Goal: Information Seeking & Learning: Understand process/instructions

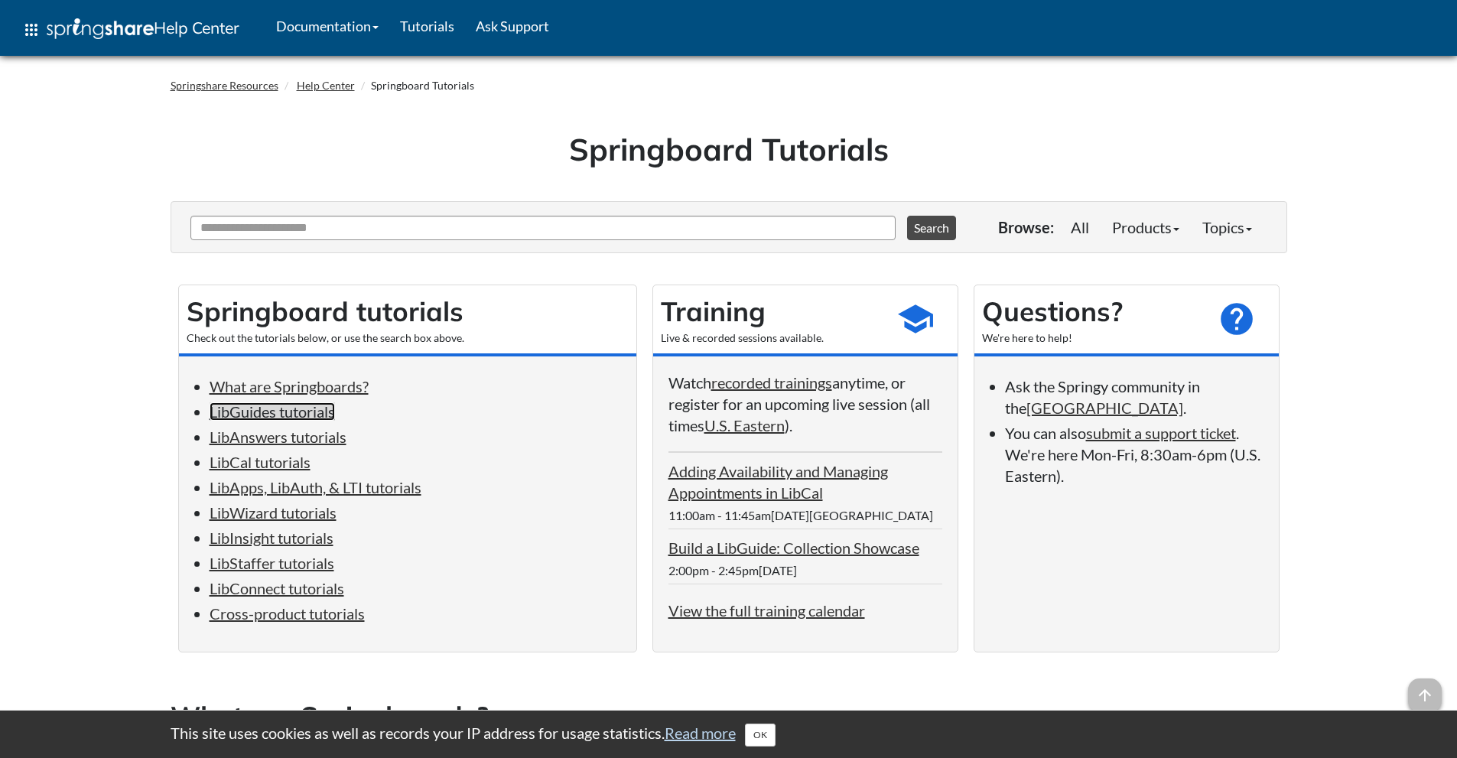
click at [313, 415] on link "LibGuides tutorials" at bounding box center [272, 411] width 125 height 18
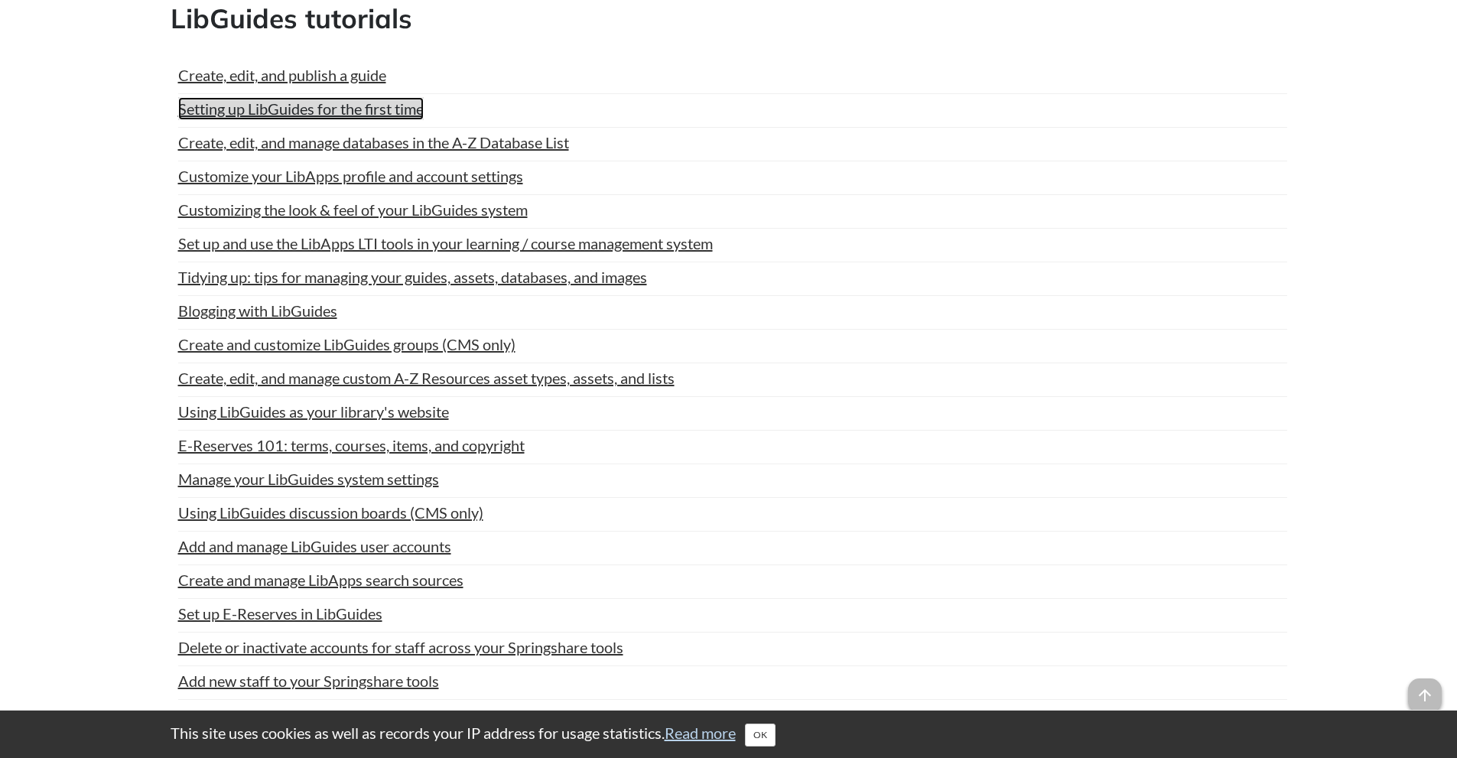
click at [340, 103] on link "Setting up LibGuides for the first time" at bounding box center [301, 108] width 246 height 23
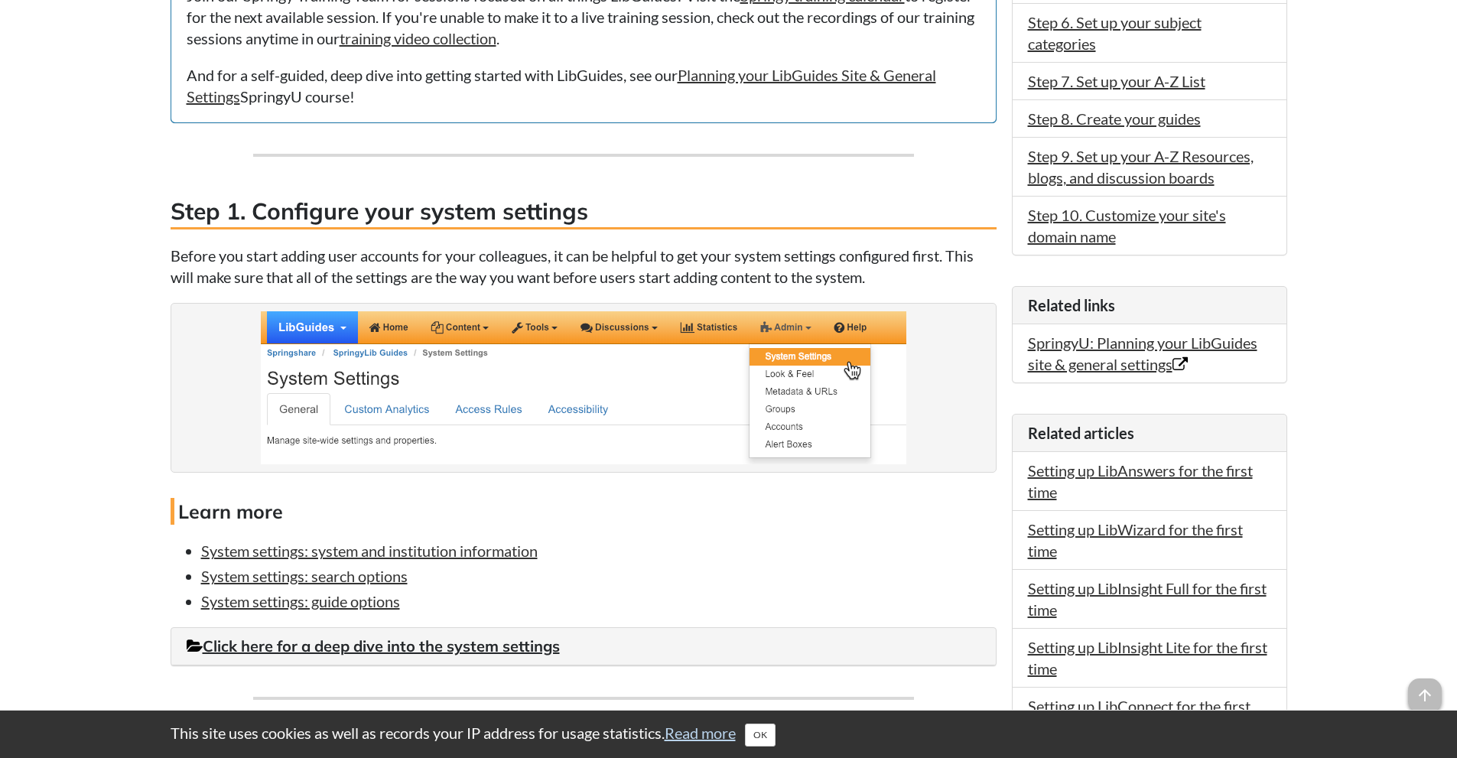
scroll to position [721, 0]
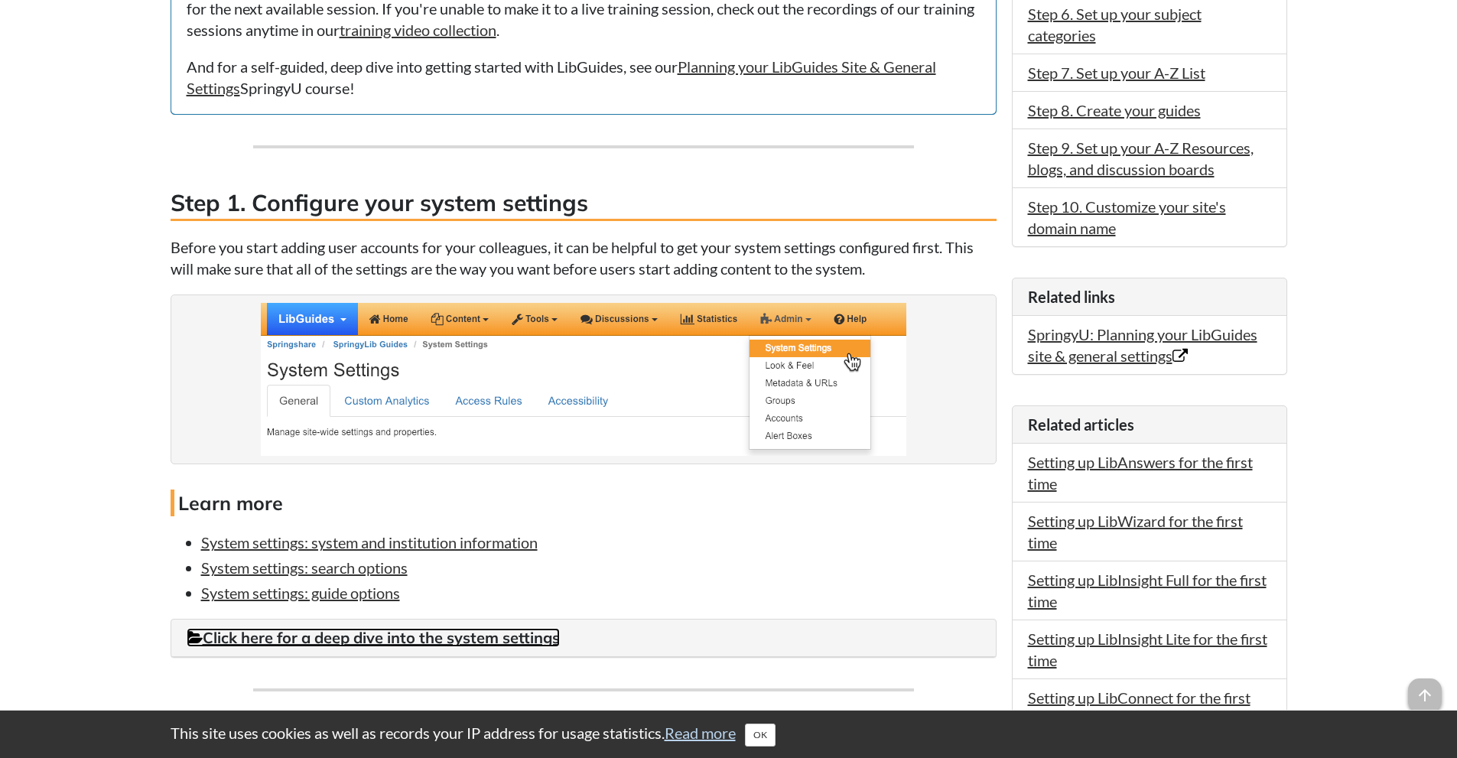
click at [314, 637] on link "Click here for a deep dive into the system settings" at bounding box center [373, 637] width 373 height 19
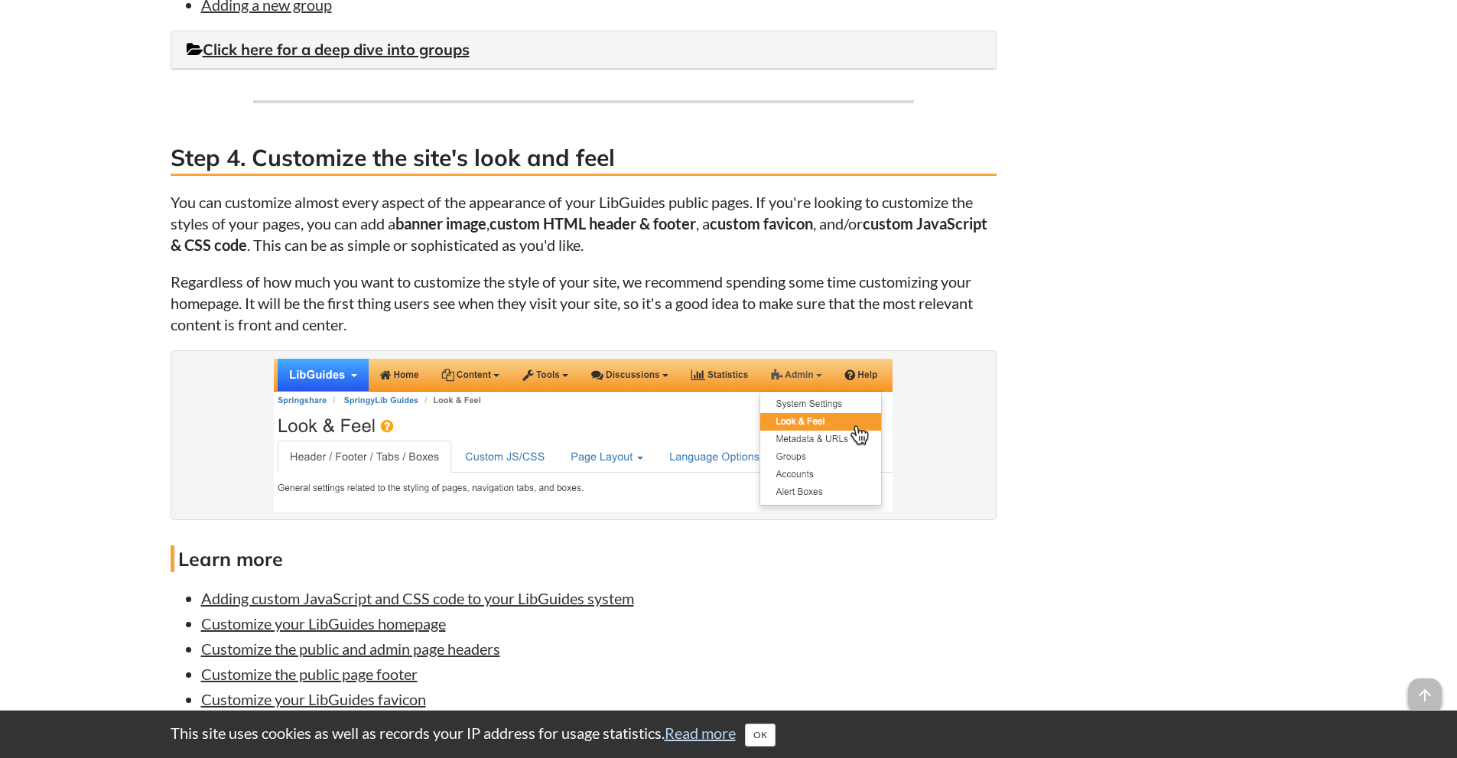
scroll to position [2866, 0]
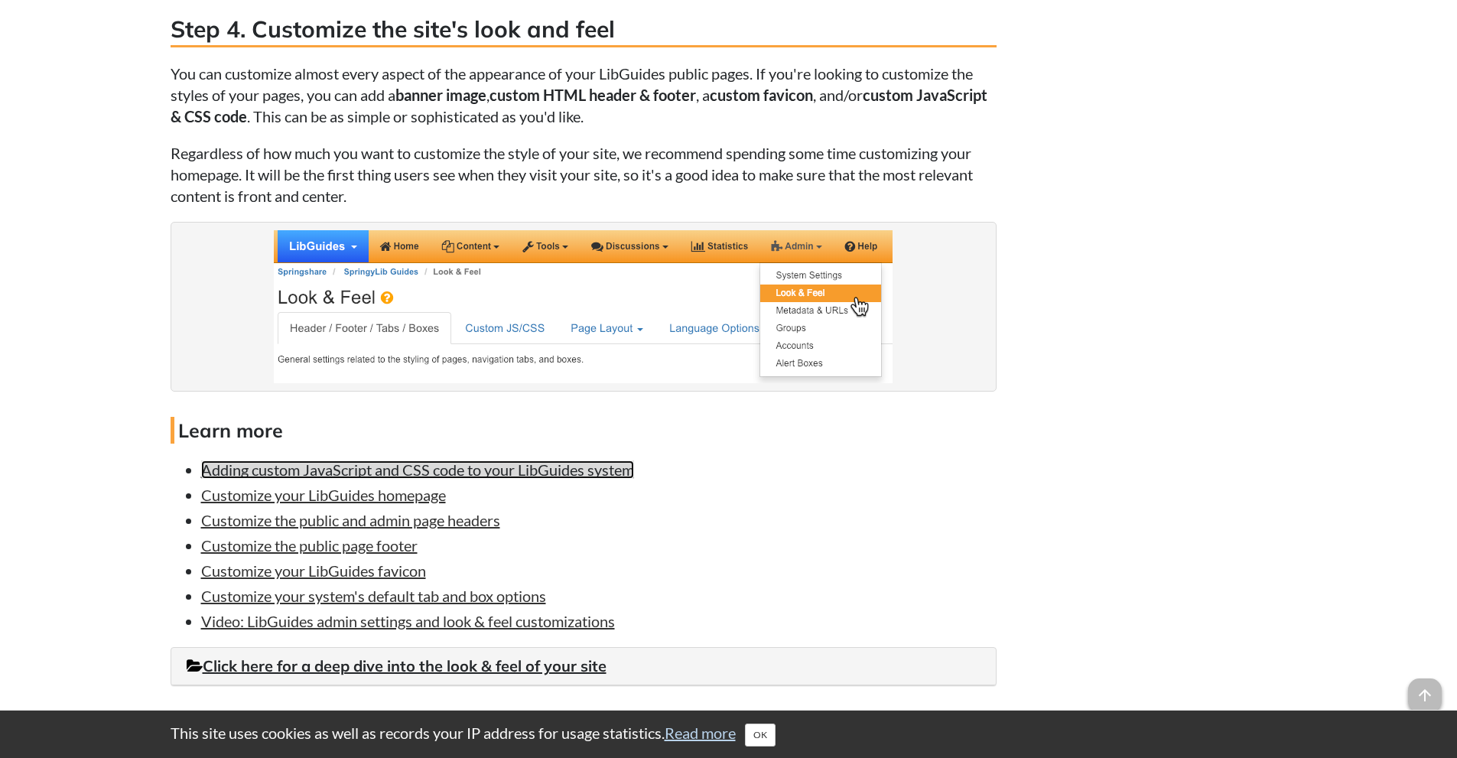
click at [427, 471] on link "Adding custom JavaScript and CSS code to your LibGuides system" at bounding box center [417, 470] width 433 height 18
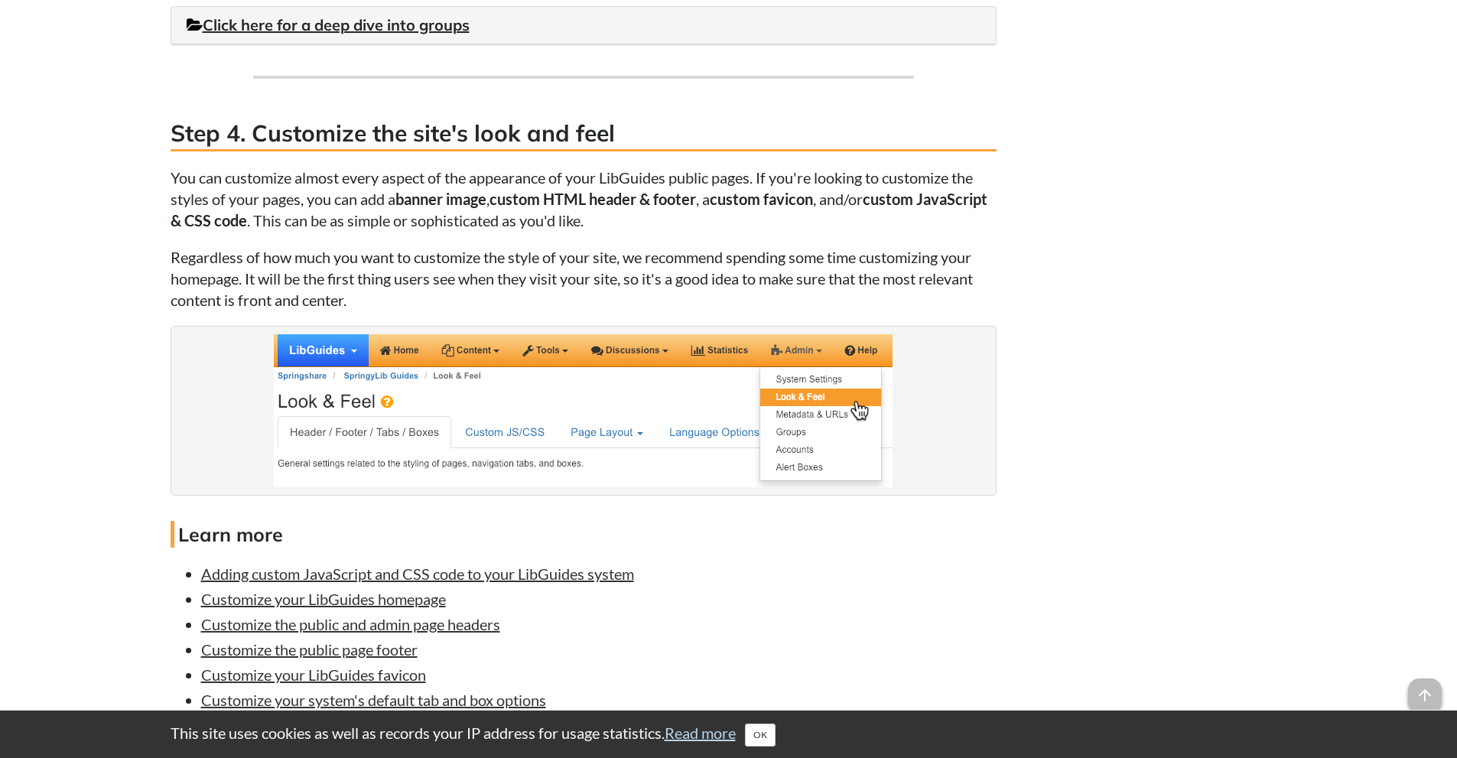
scroll to position [2610, 0]
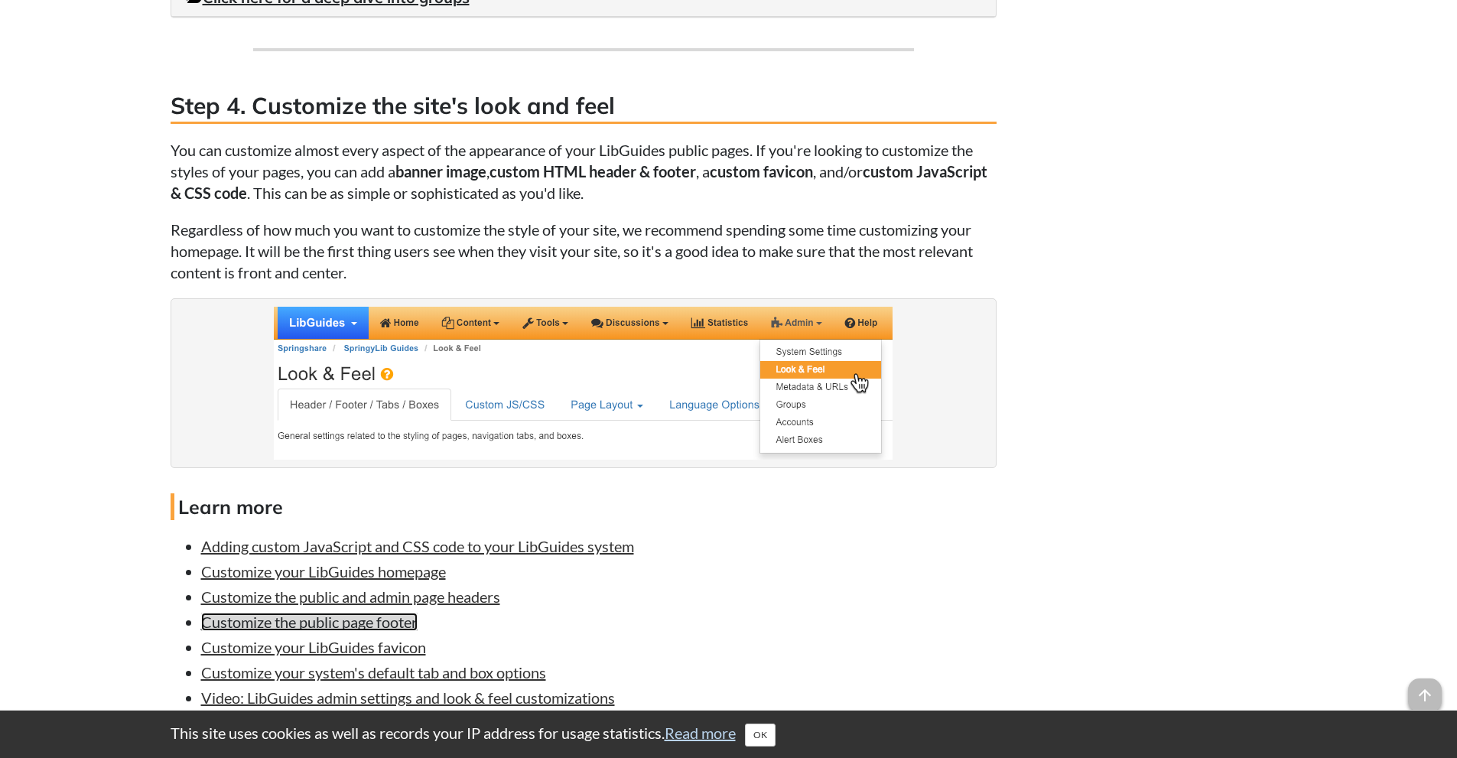
click at [302, 613] on link "Customize the public page footer" at bounding box center [309, 622] width 217 height 18
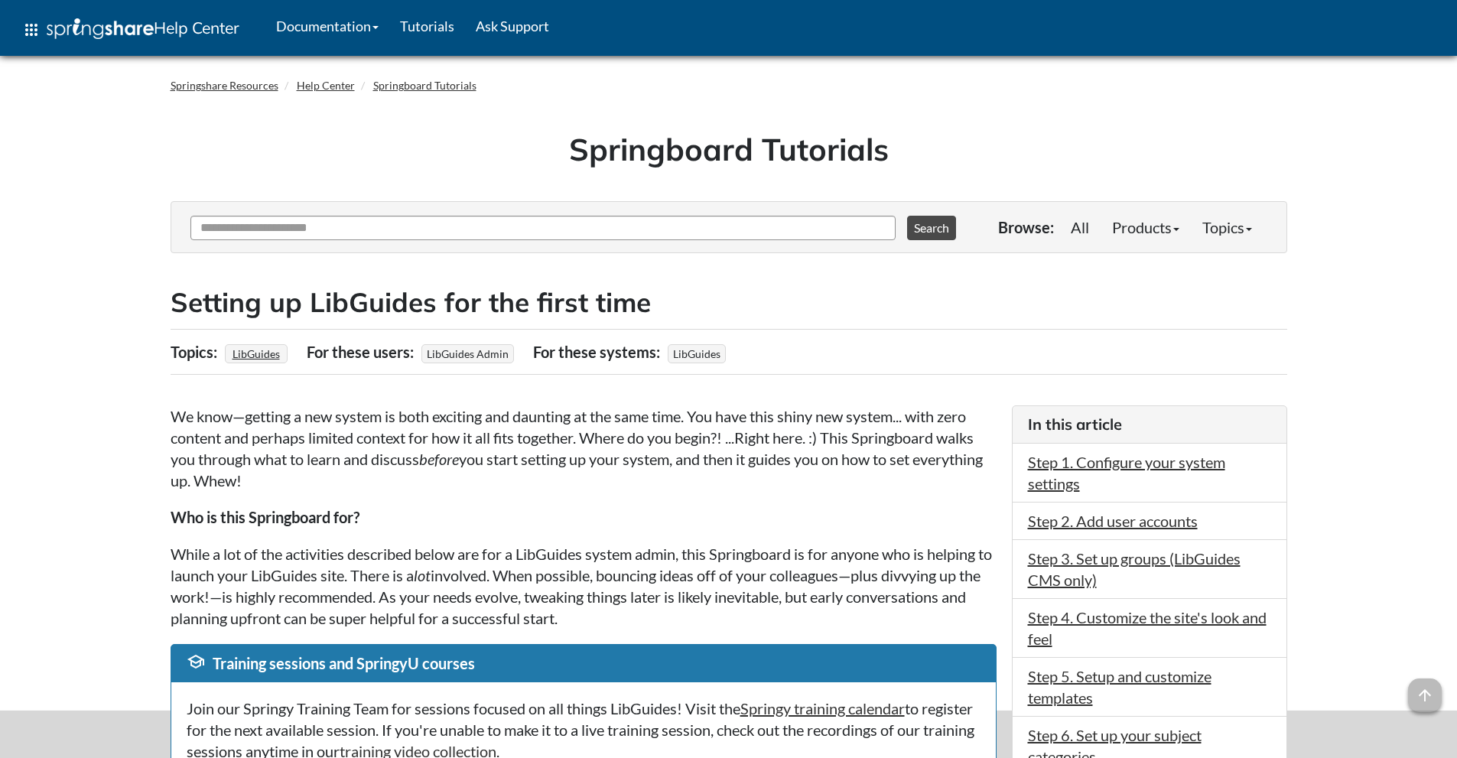
scroll to position [2608, 0]
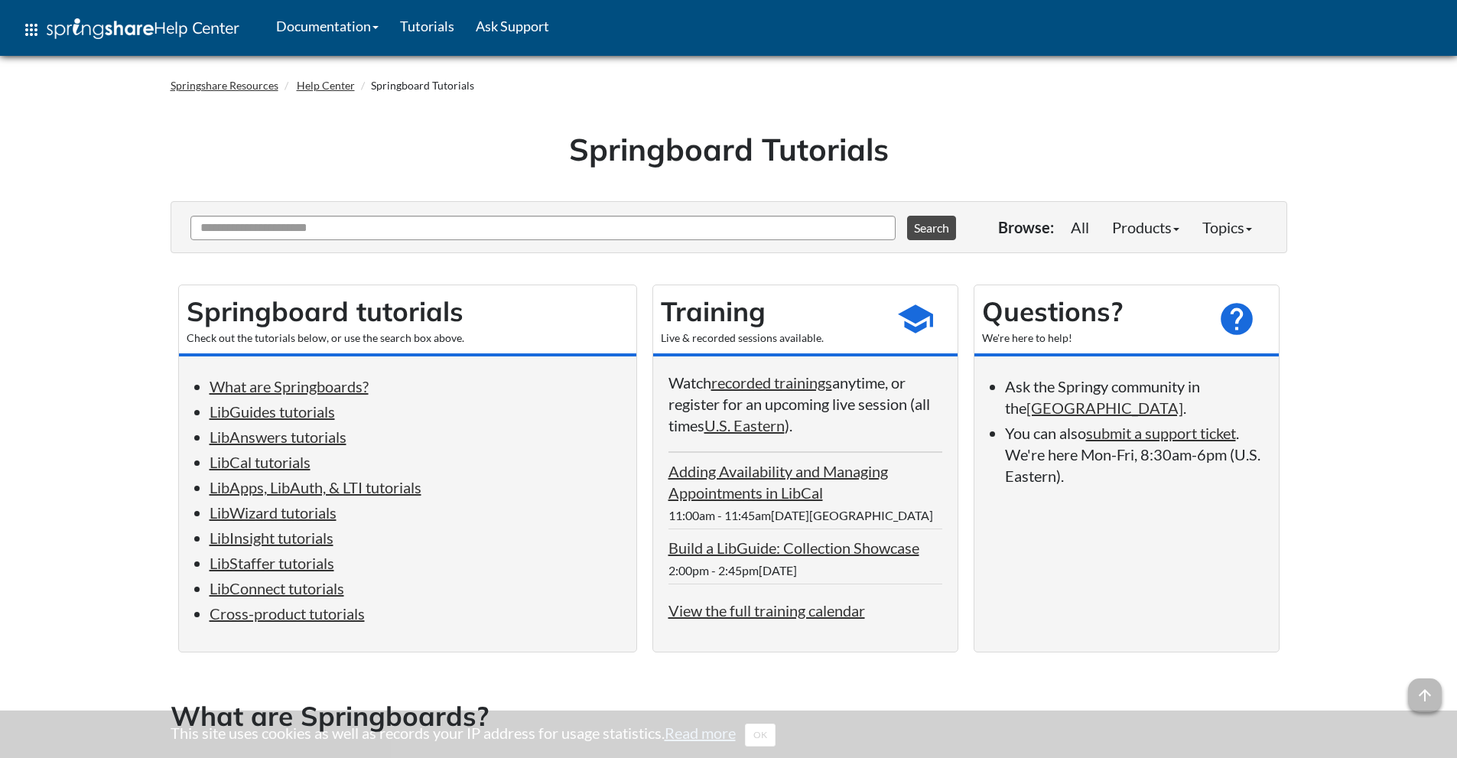
scroll to position [908, 0]
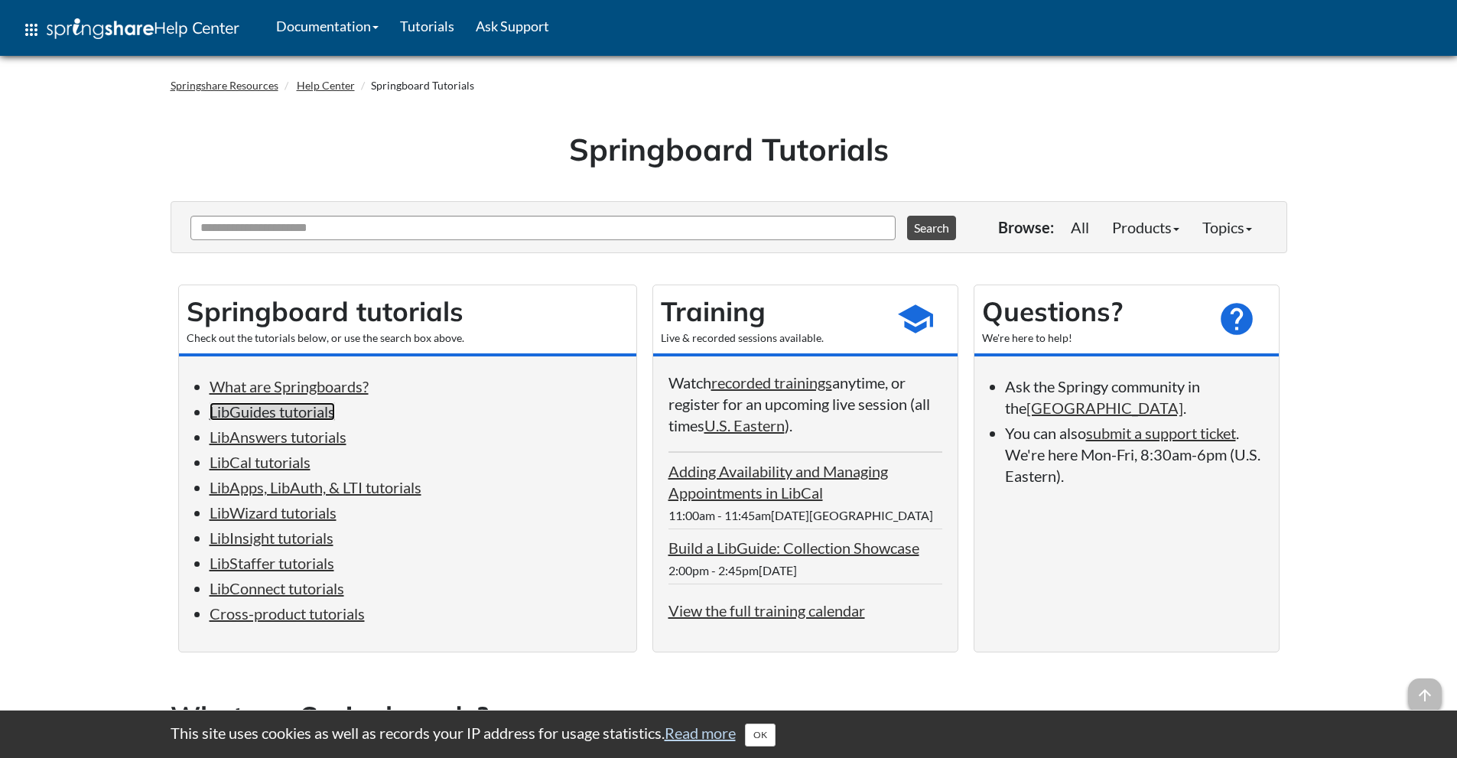
click at [281, 412] on link "LibGuides tutorials" at bounding box center [272, 411] width 125 height 18
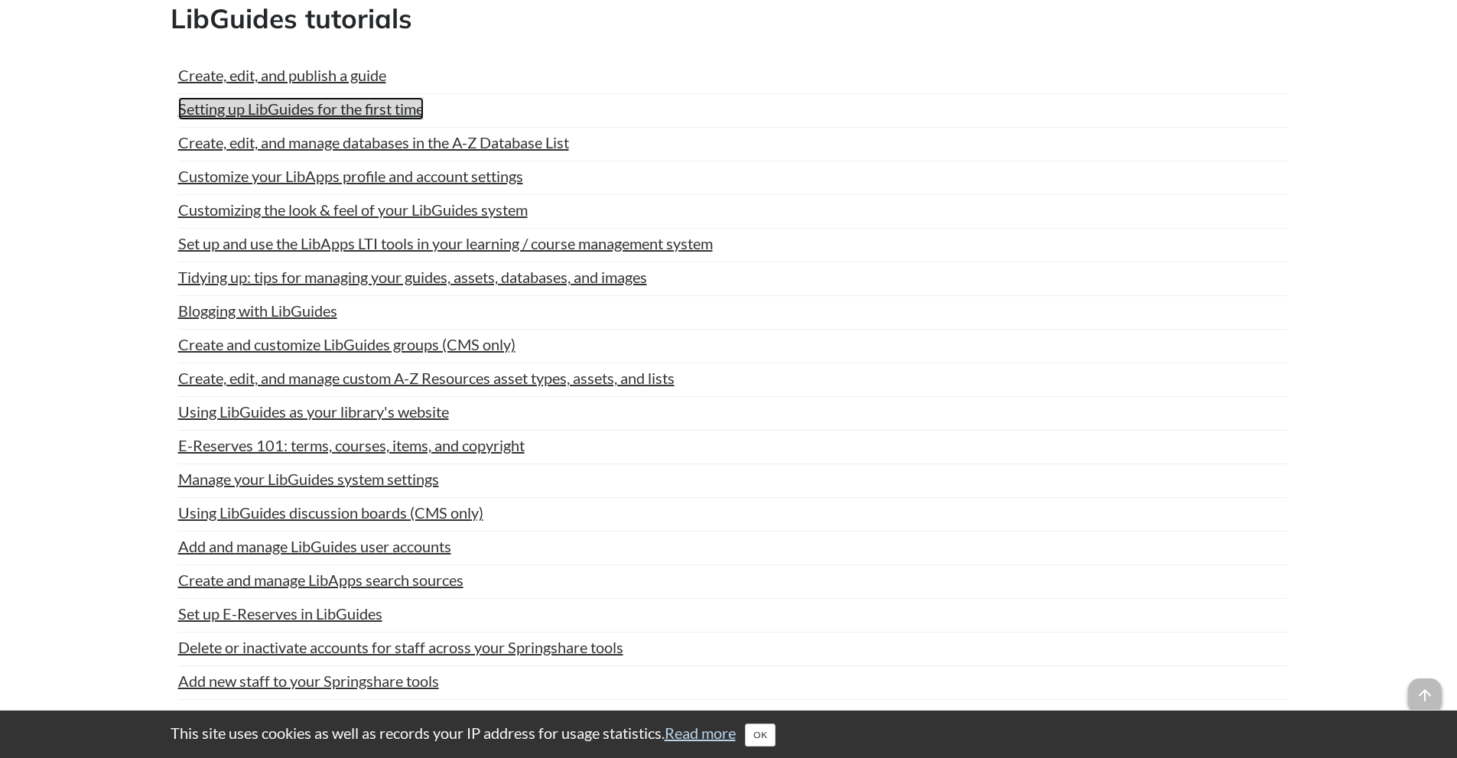
click at [324, 104] on link "Setting up LibGuides for the first time" at bounding box center [301, 108] width 246 height 23
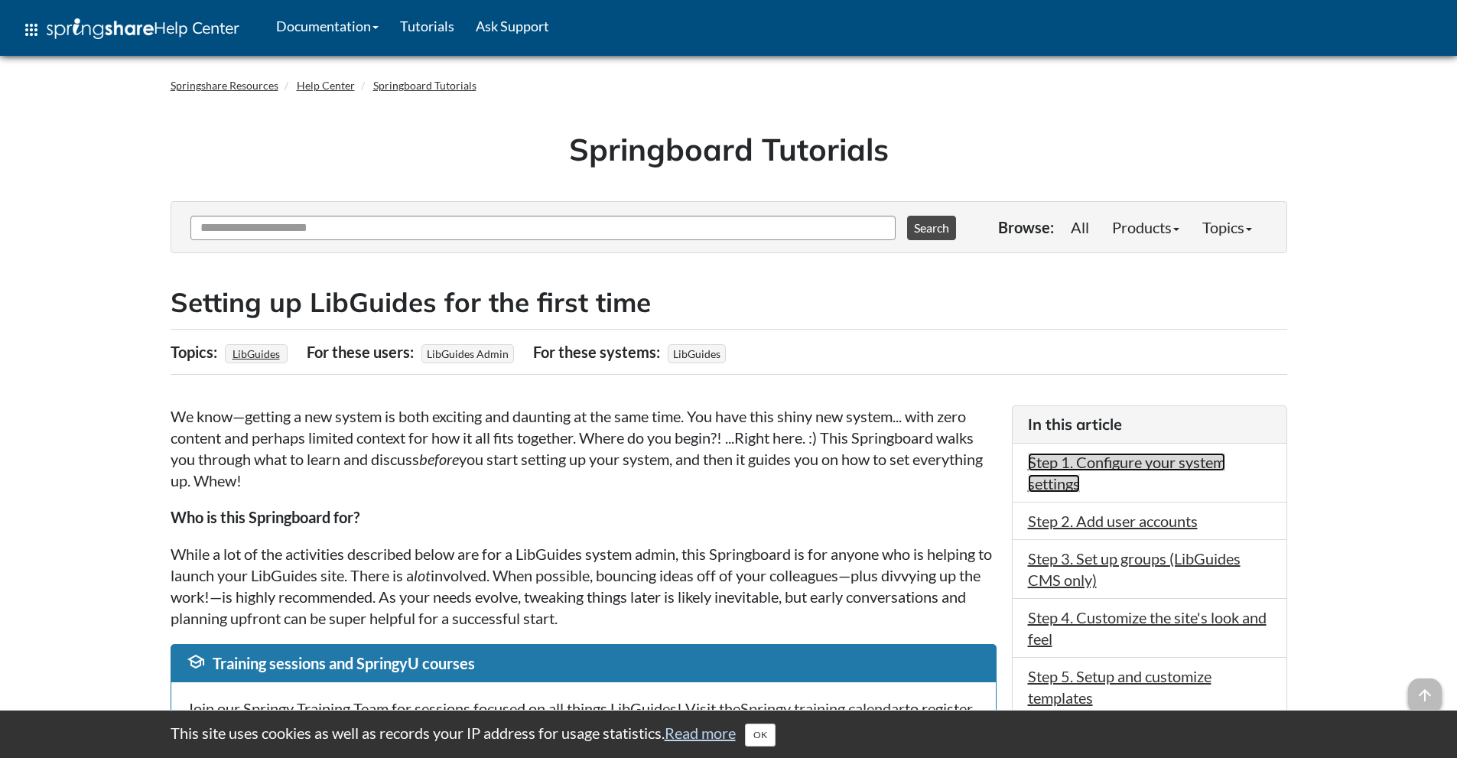
click at [1132, 464] on link "Step 1. Configure your system settings" at bounding box center [1126, 473] width 197 height 40
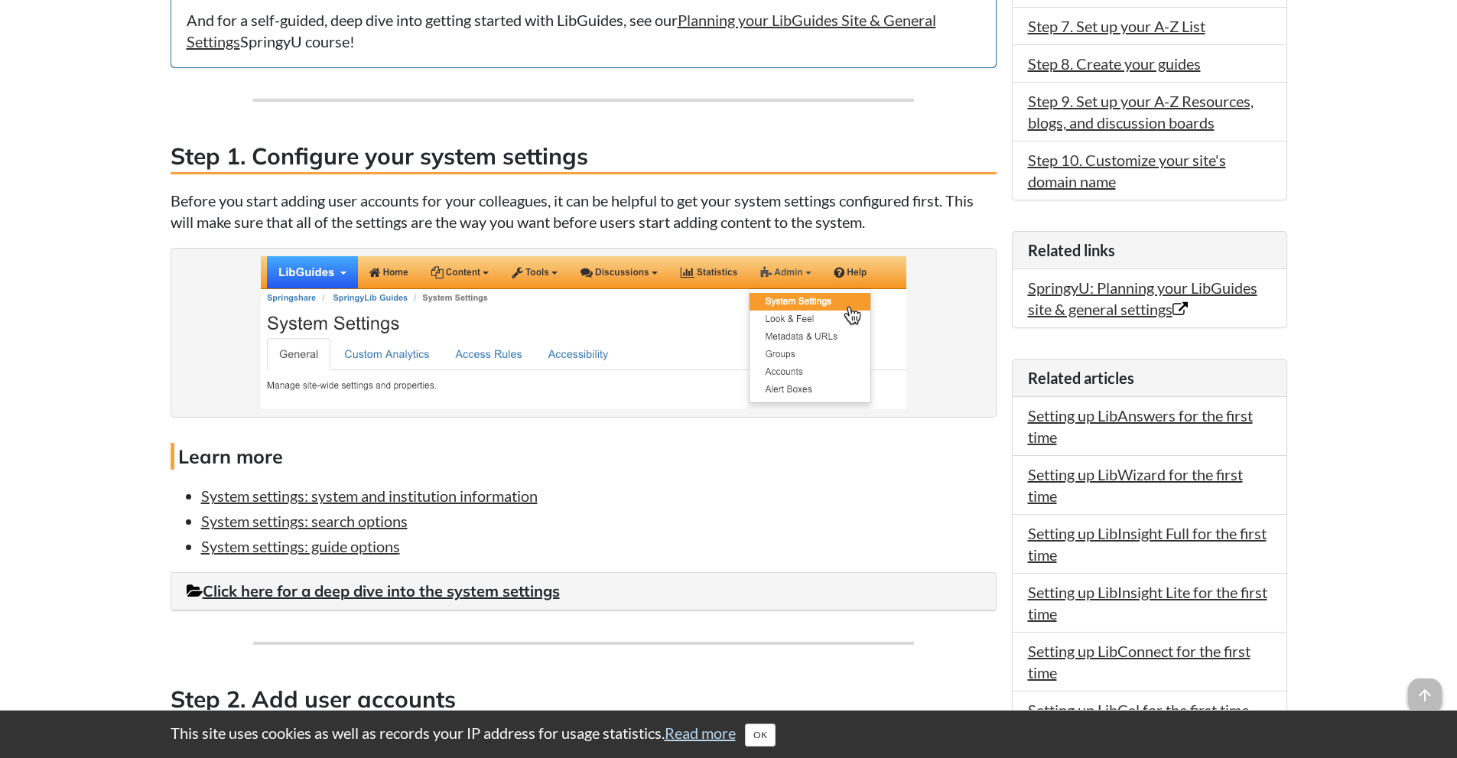
scroll to position [873, 0]
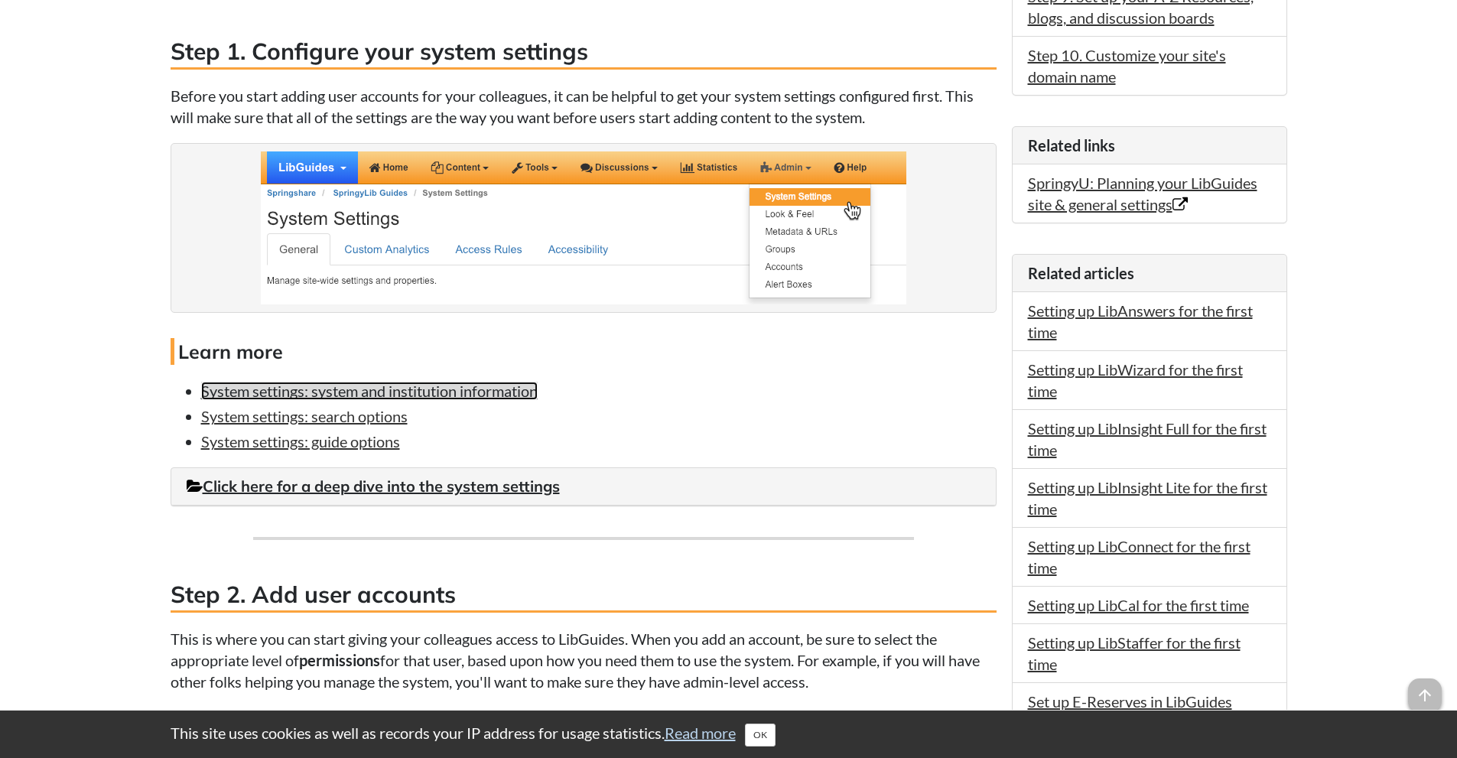
click at [467, 395] on link "System settings: system and institution information" at bounding box center [369, 391] width 337 height 18
